Goal: Information Seeking & Learning: Understand process/instructions

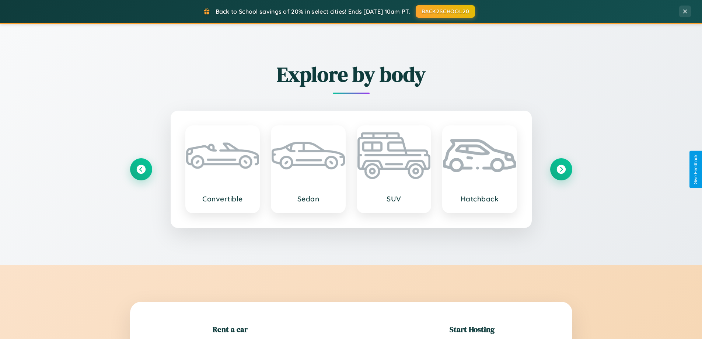
scroll to position [159, 0]
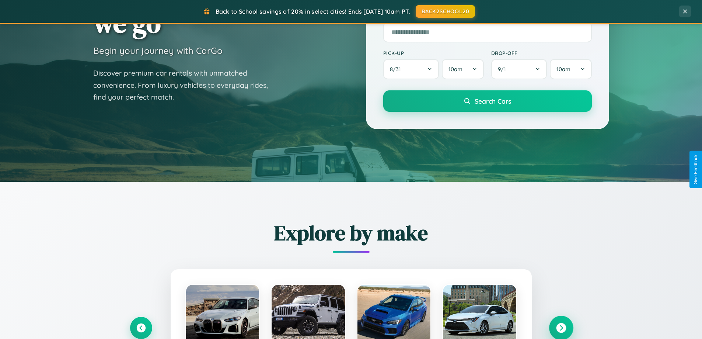
click at [561, 328] on icon at bounding box center [561, 328] width 10 height 10
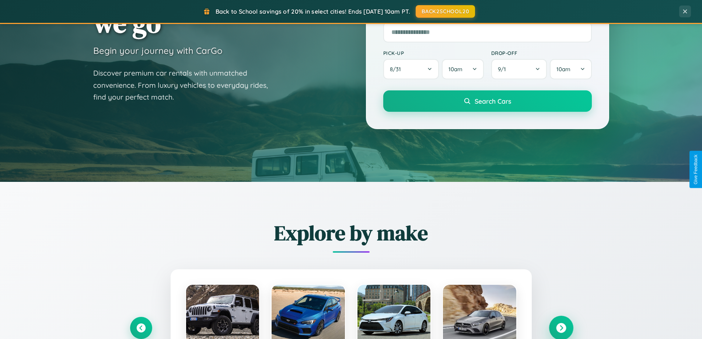
scroll to position [507, 0]
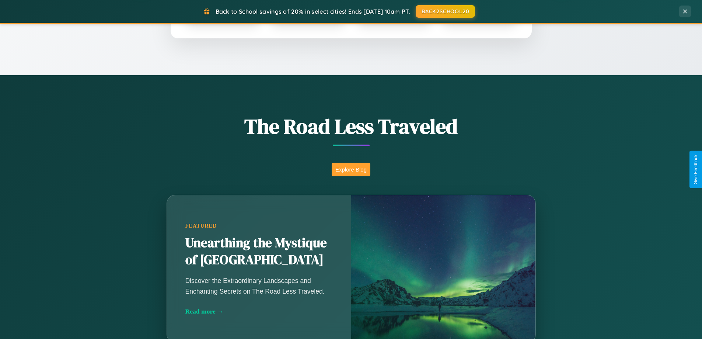
click at [351, 169] on button "Explore Blog" at bounding box center [351, 170] width 39 height 14
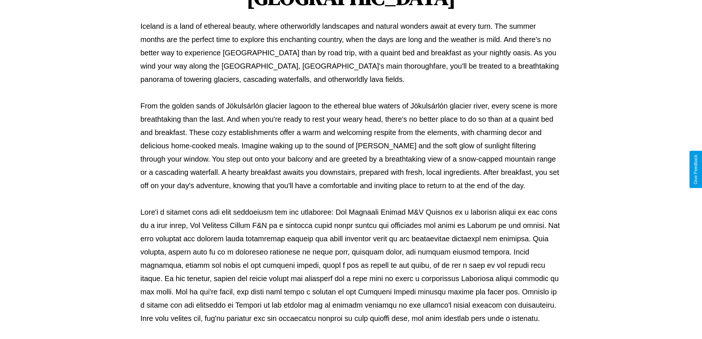
scroll to position [239, 0]
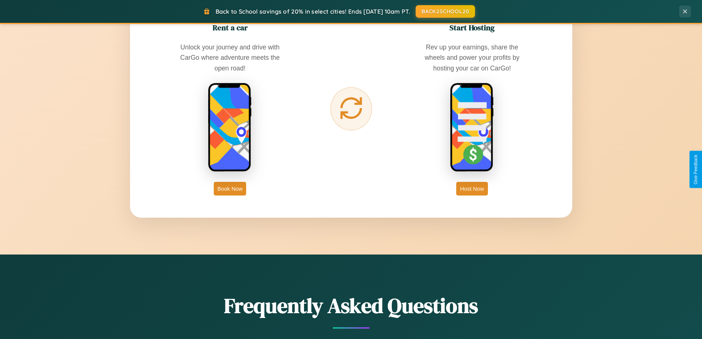
scroll to position [1185, 0]
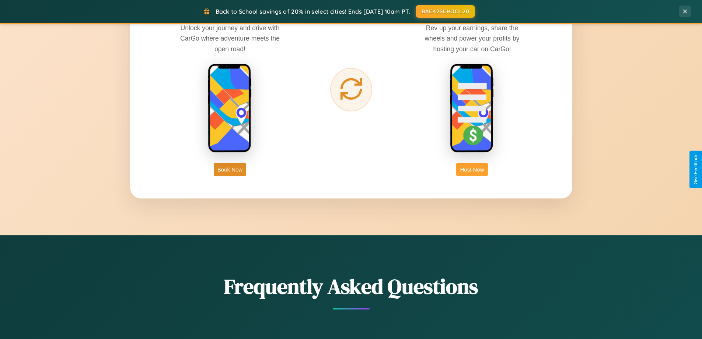
click at [472, 169] on button "Host Now" at bounding box center [471, 170] width 31 height 14
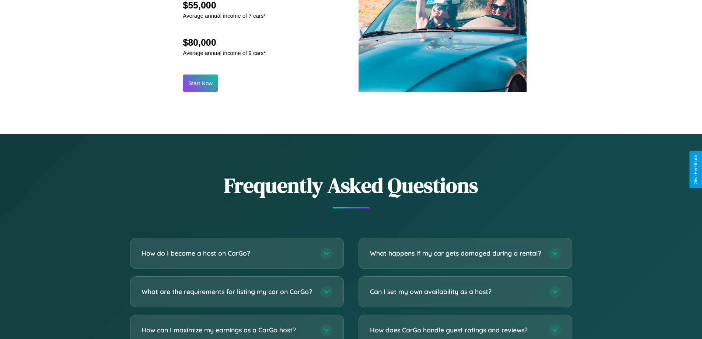
scroll to position [997, 0]
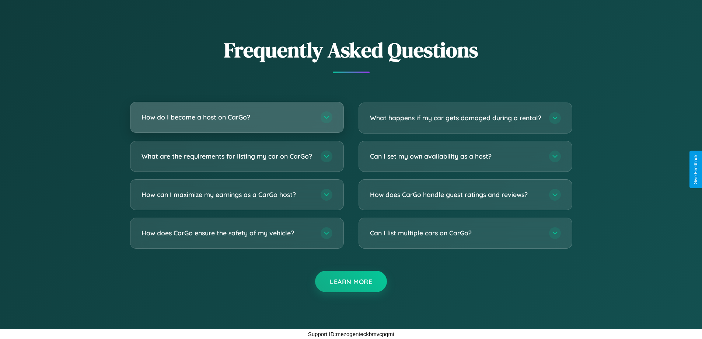
click at [237, 112] on h3 "How do I become a host on CarGo?" at bounding box center [228, 116] width 172 height 9
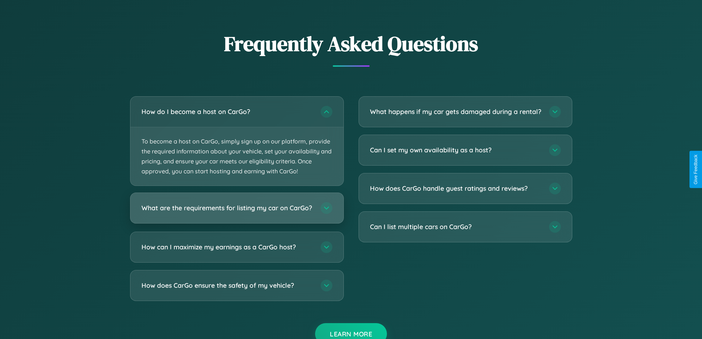
click at [237, 212] on h3 "What are the requirements for listing my car on CarGo?" at bounding box center [228, 208] width 172 height 9
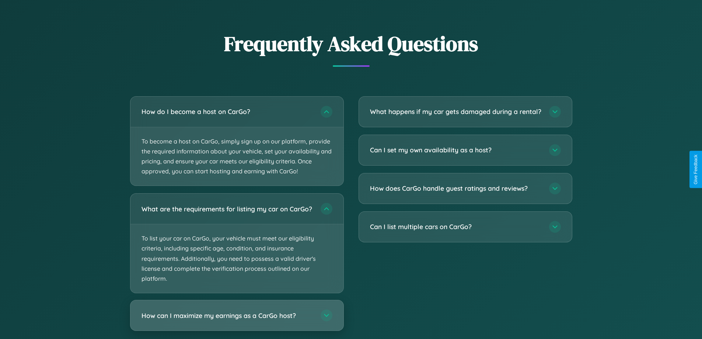
click at [237, 320] on h3 "How can I maximize my earnings as a CarGo host?" at bounding box center [228, 315] width 172 height 9
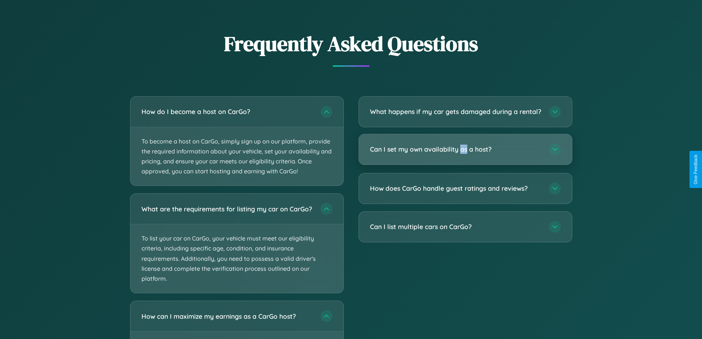
click at [465, 154] on h3 "Can I set my own availability as a host?" at bounding box center [456, 149] width 172 height 9
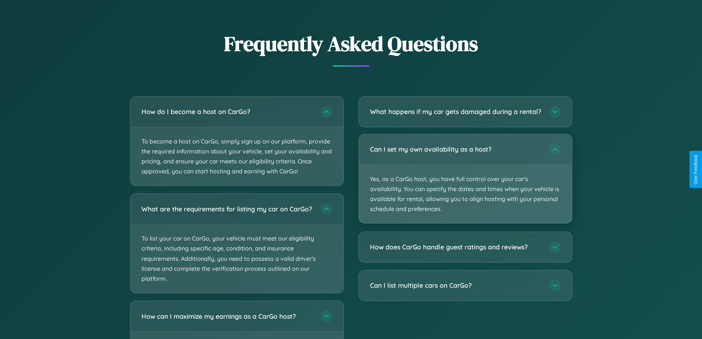
click at [465, 185] on p "Yes, as a CarGo host, you have full control over your car's availability. You c…" at bounding box center [465, 194] width 213 height 59
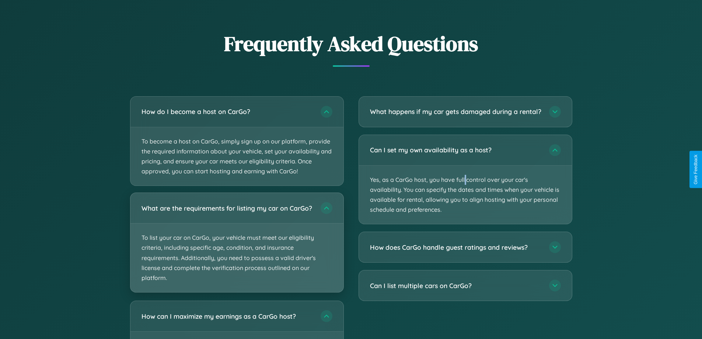
click at [237, 246] on p "To list your car on CarGo, your vehicle must meet our eligibility criteria, inc…" at bounding box center [237, 257] width 213 height 69
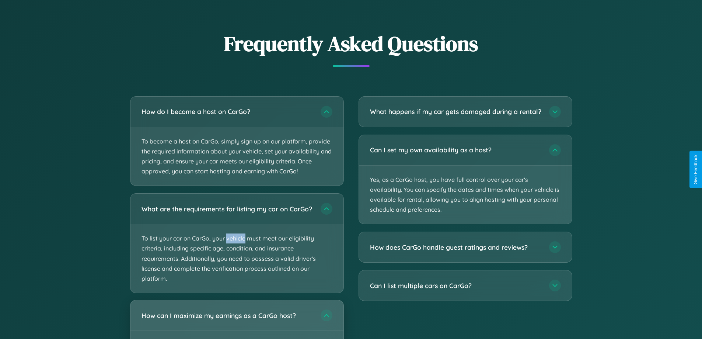
click at [237, 320] on h3 "How can I maximize my earnings as a CarGo host?" at bounding box center [228, 315] width 172 height 9
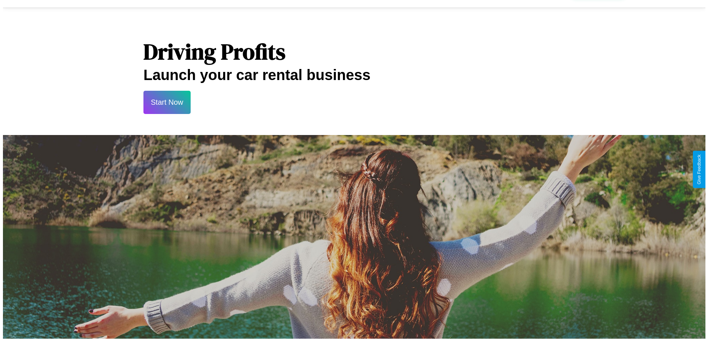
scroll to position [0, 0]
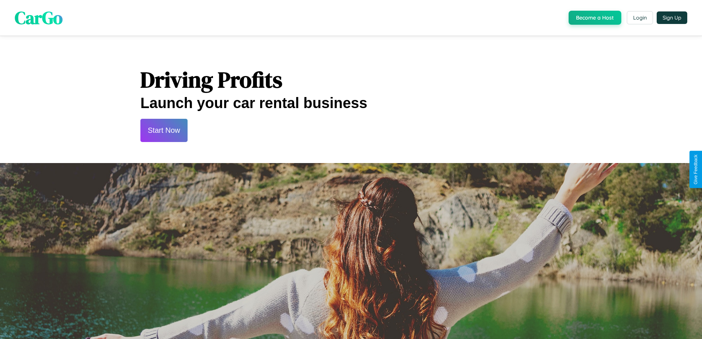
click at [164, 130] on button "Start Now" at bounding box center [163, 130] width 47 height 23
